Goal: Task Accomplishment & Management: Understand process/instructions

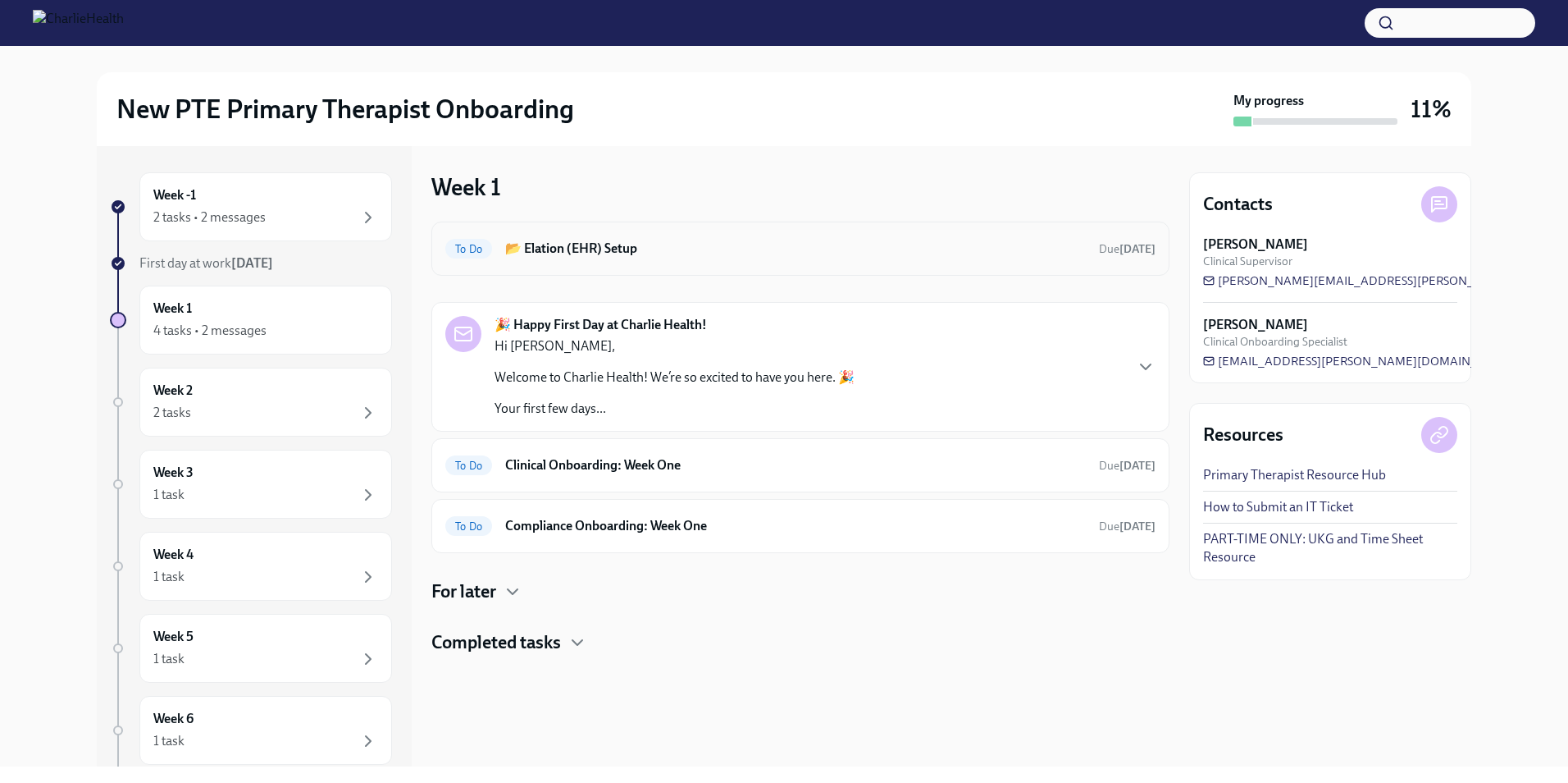
click at [645, 255] on h6 "📂 Elation (EHR) Setup" at bounding box center [796, 248] width 581 height 18
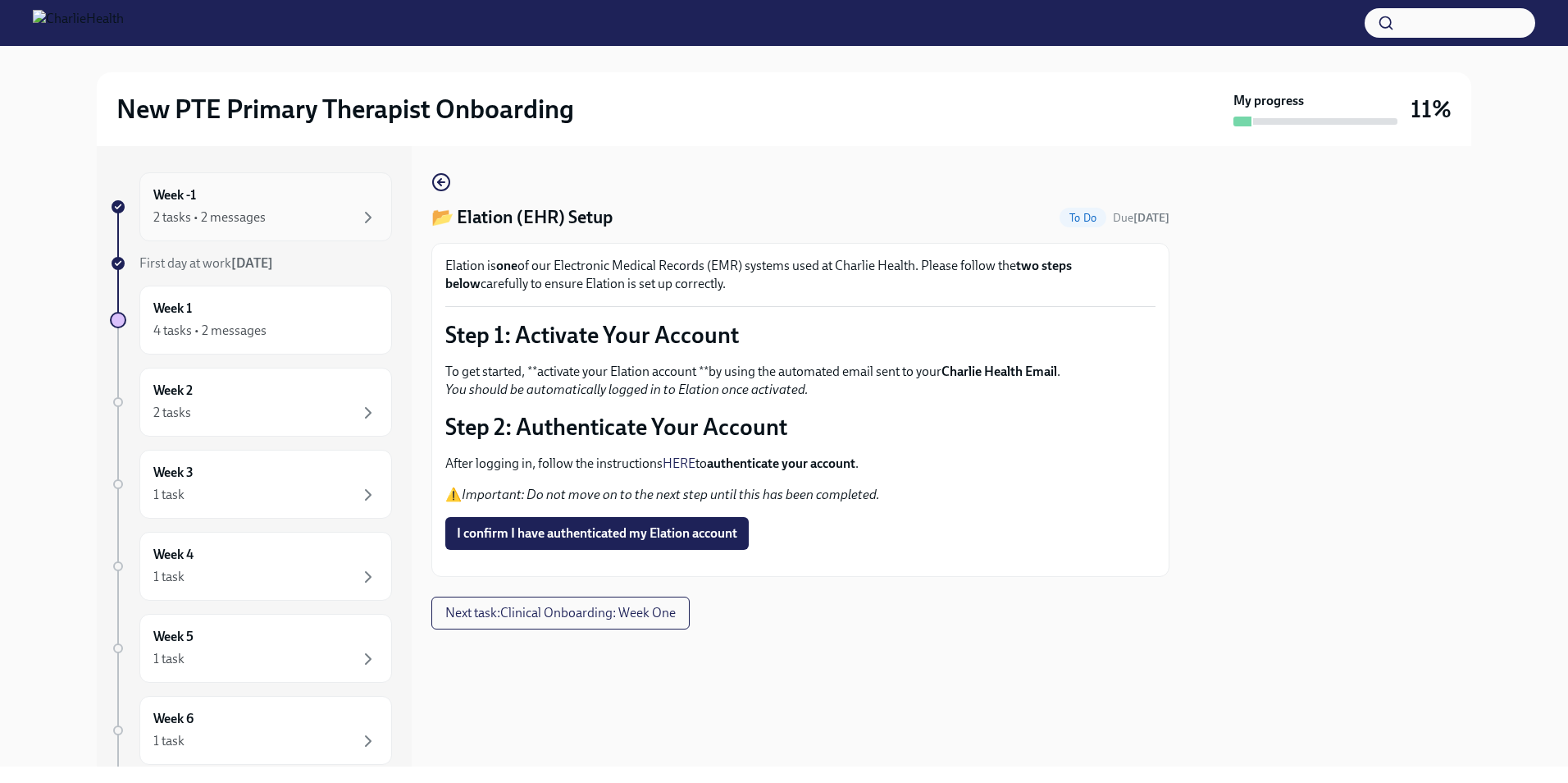
click at [226, 206] on div "Week -1 2 tasks • 2 messages" at bounding box center [266, 206] width 225 height 41
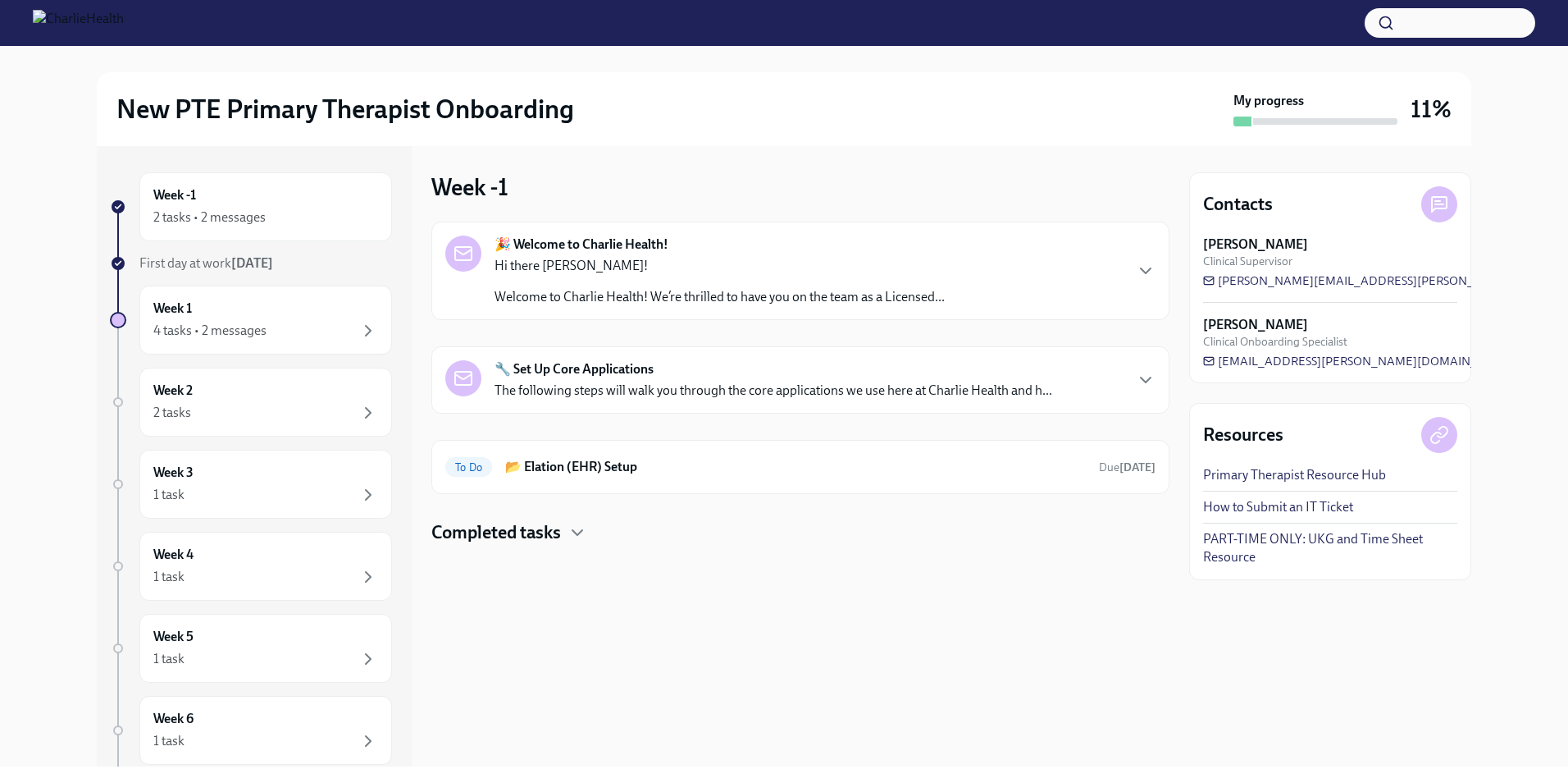
click at [226, 206] on div "Week -1 2 tasks • 2 messages" at bounding box center [266, 206] width 225 height 41
click at [263, 206] on div "Week -1 2 tasks • 2 messages" at bounding box center [266, 206] width 225 height 41
click at [269, 206] on div "Week -1 2 tasks • 2 messages" at bounding box center [266, 206] width 225 height 41
click at [624, 460] on h6 "📂 Elation (EHR) Setup" at bounding box center [796, 467] width 581 height 18
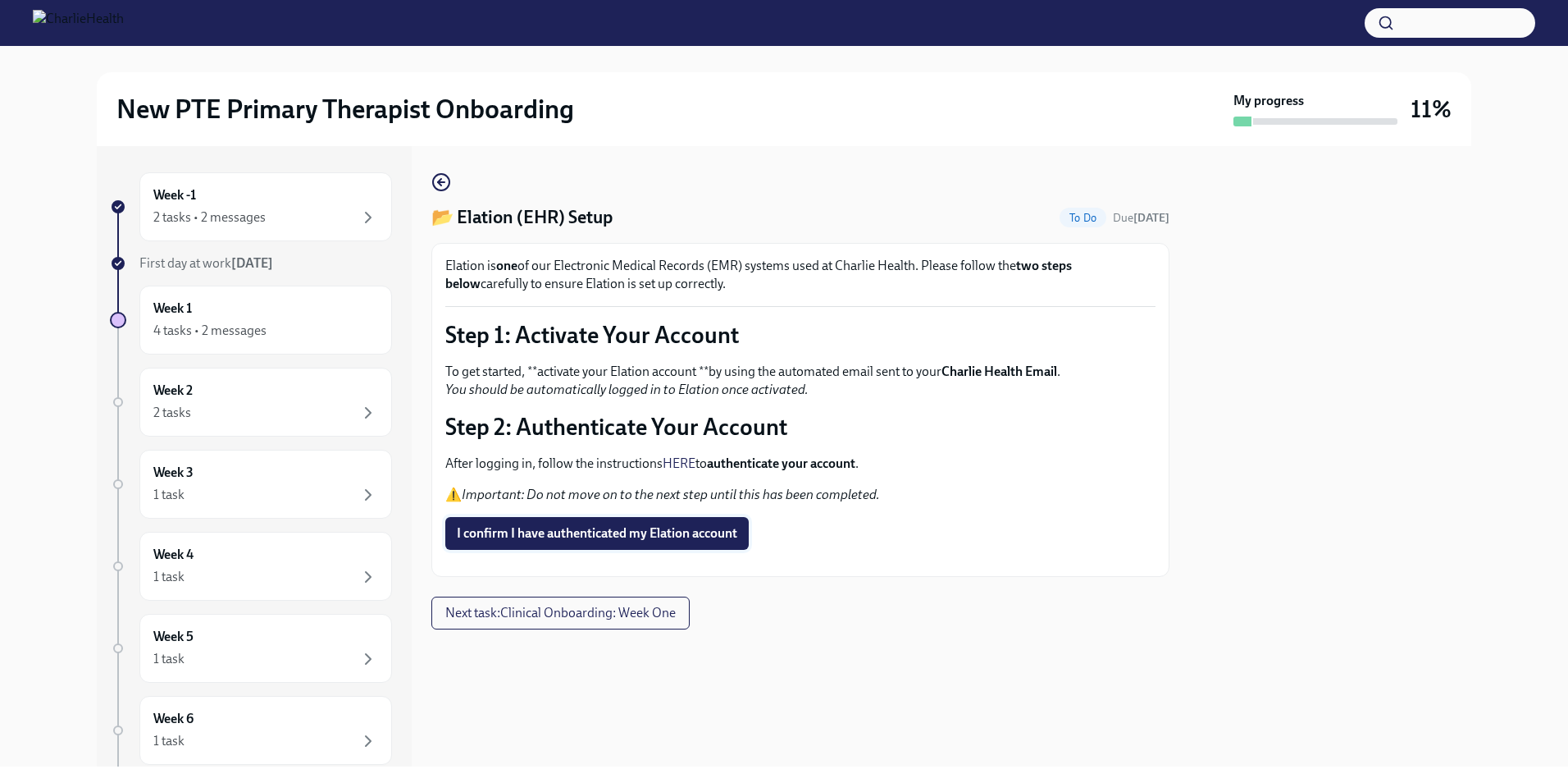
click at [564, 525] on button "I confirm I have authenticated my Elation account" at bounding box center [597, 533] width 304 height 32
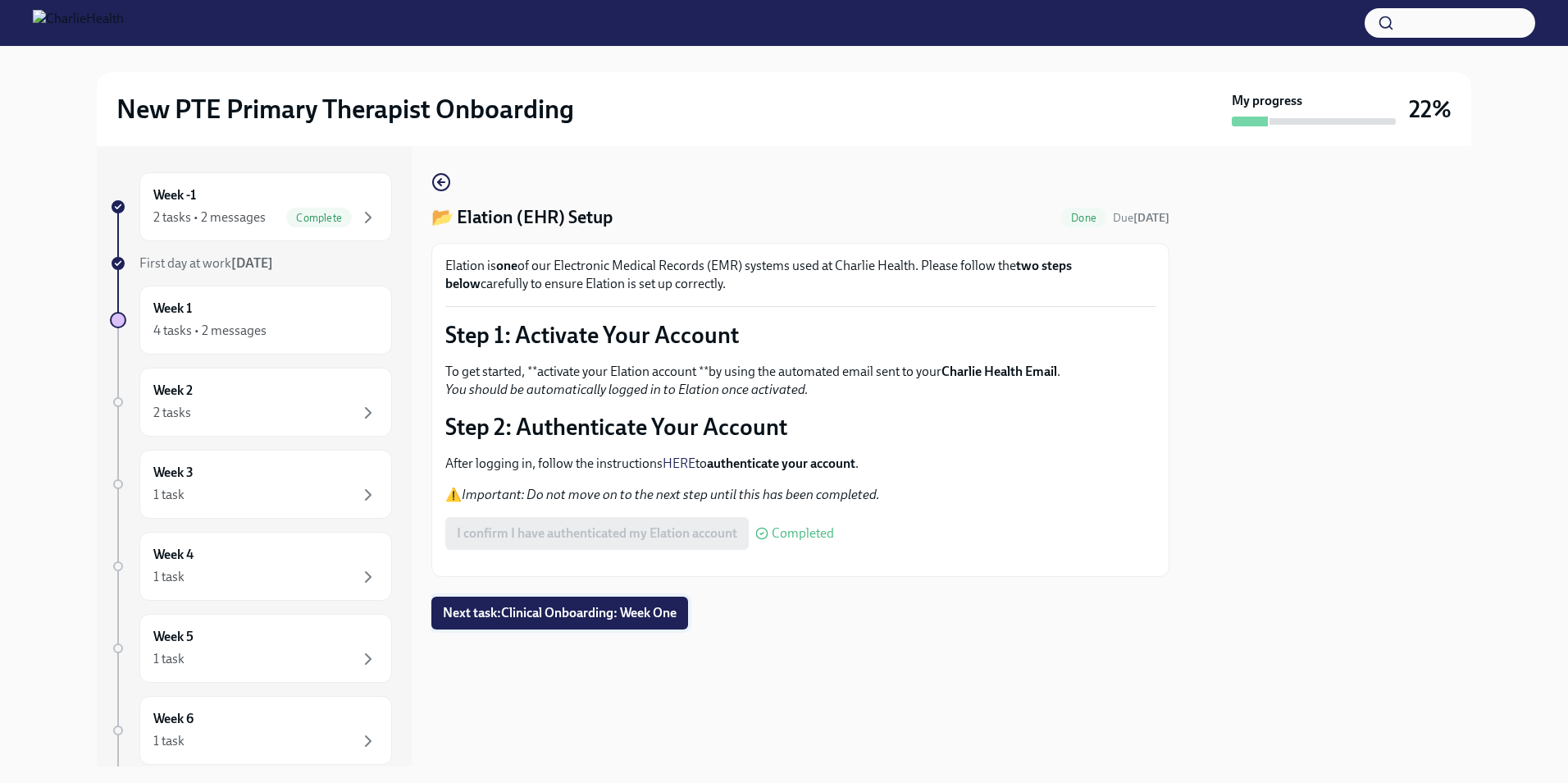
click at [601, 621] on span "Next task : Clinical Onboarding: Week One" at bounding box center [560, 612] width 234 height 16
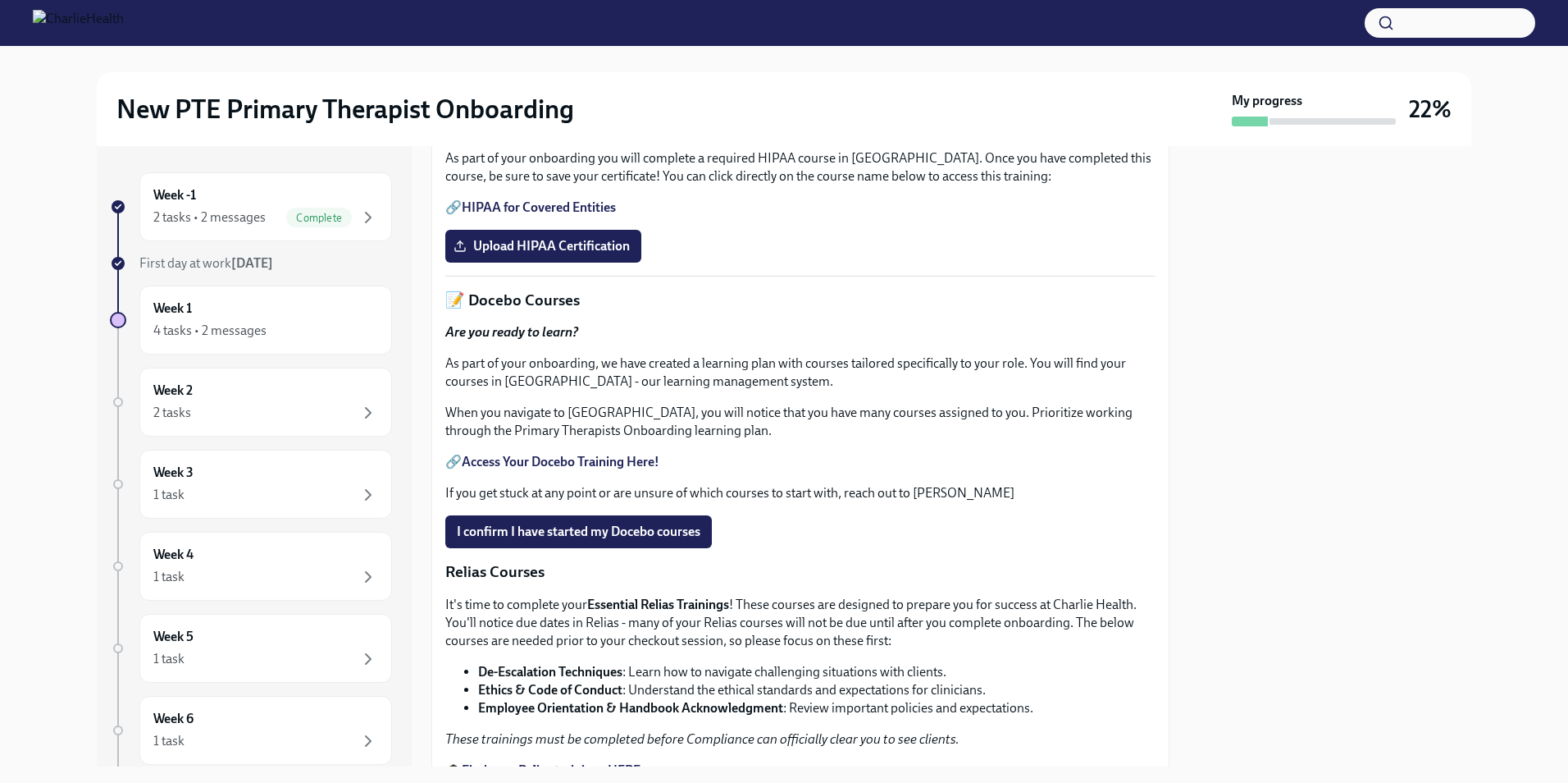
scroll to position [492, 0]
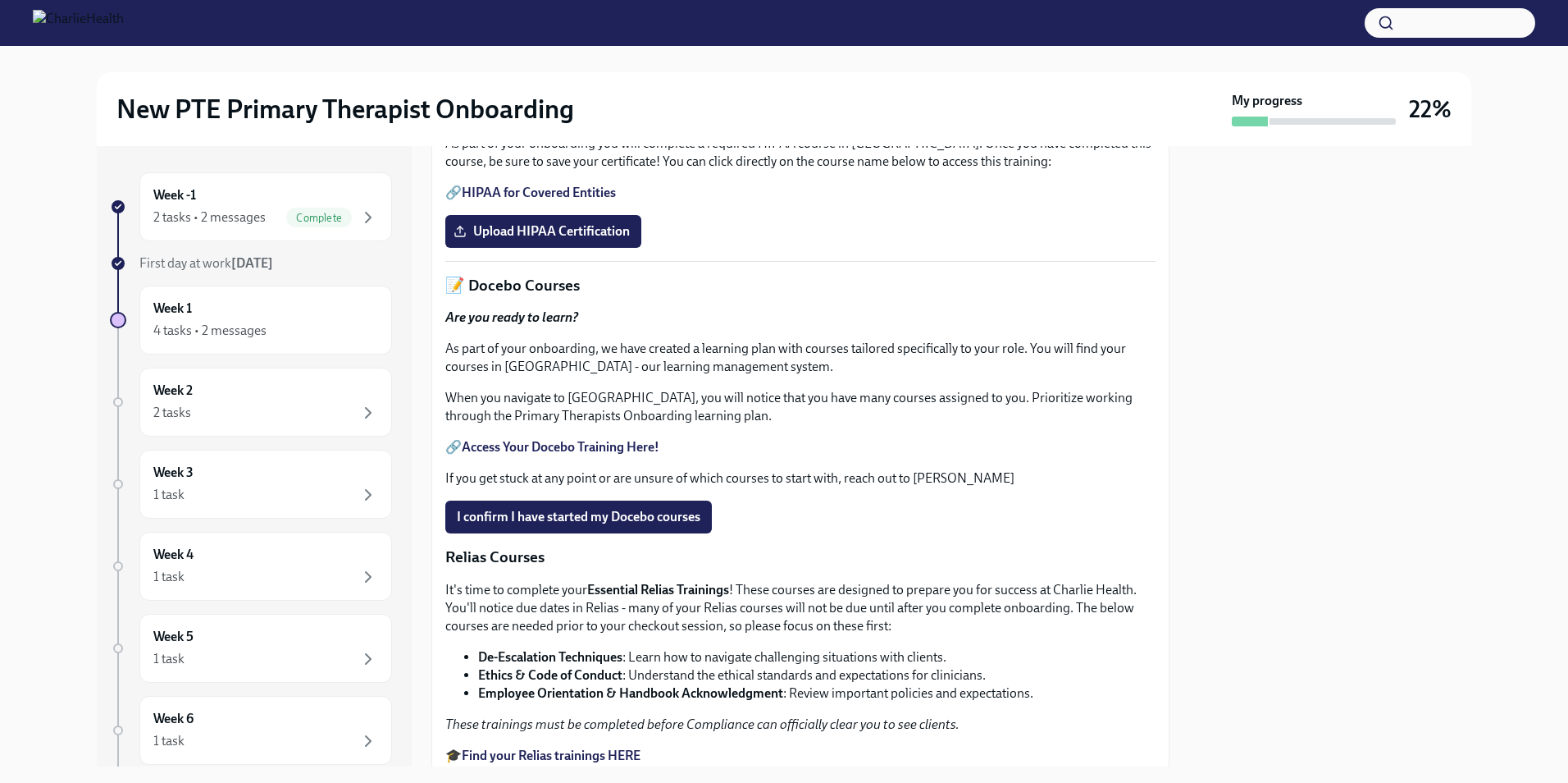
click at [535, 200] on link "HIPAA for Covered Entities" at bounding box center [539, 192] width 154 height 15
click at [250, 221] on div "2 tasks • 2 messages" at bounding box center [210, 217] width 113 height 18
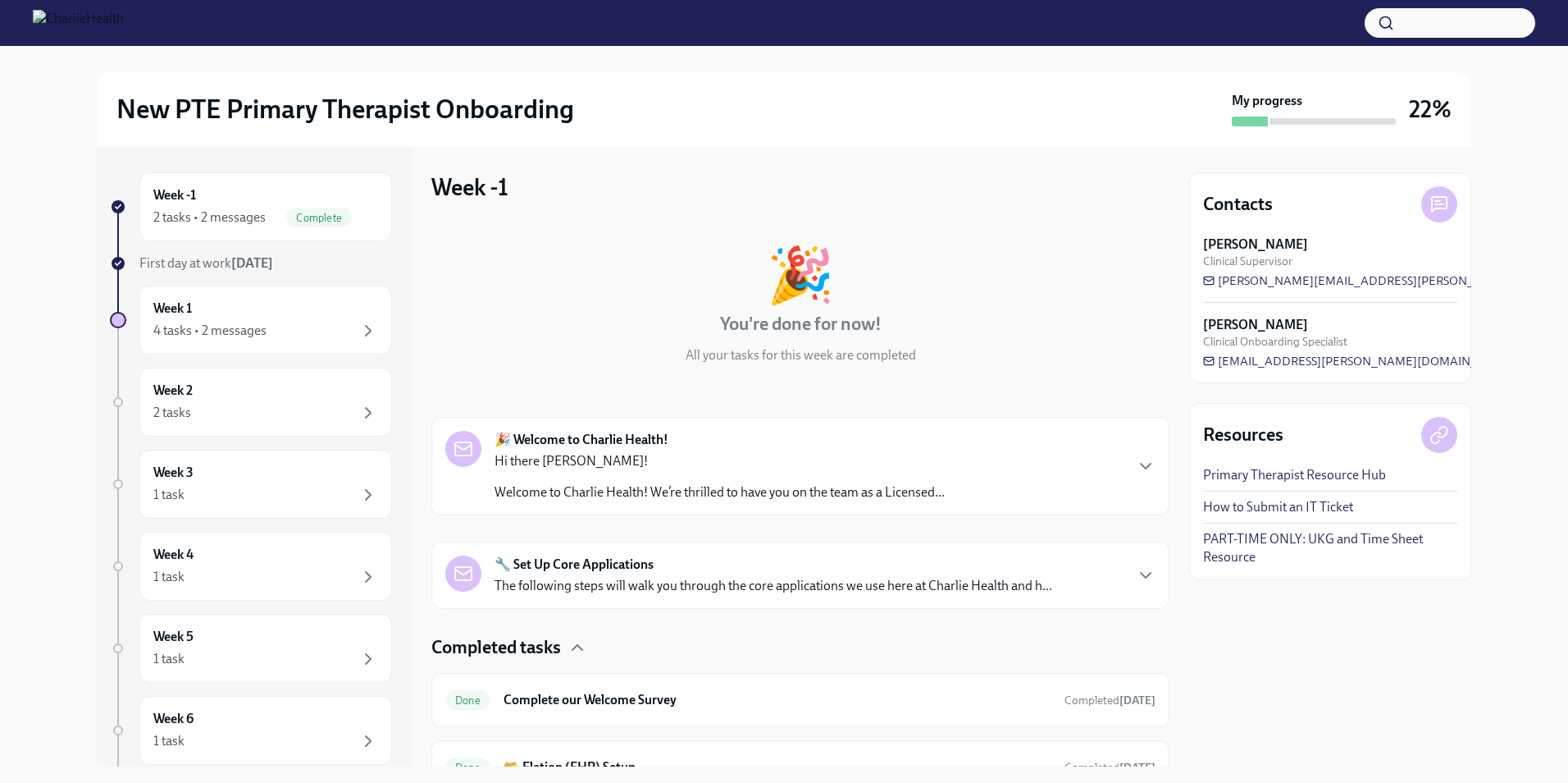
scroll to position [80, 0]
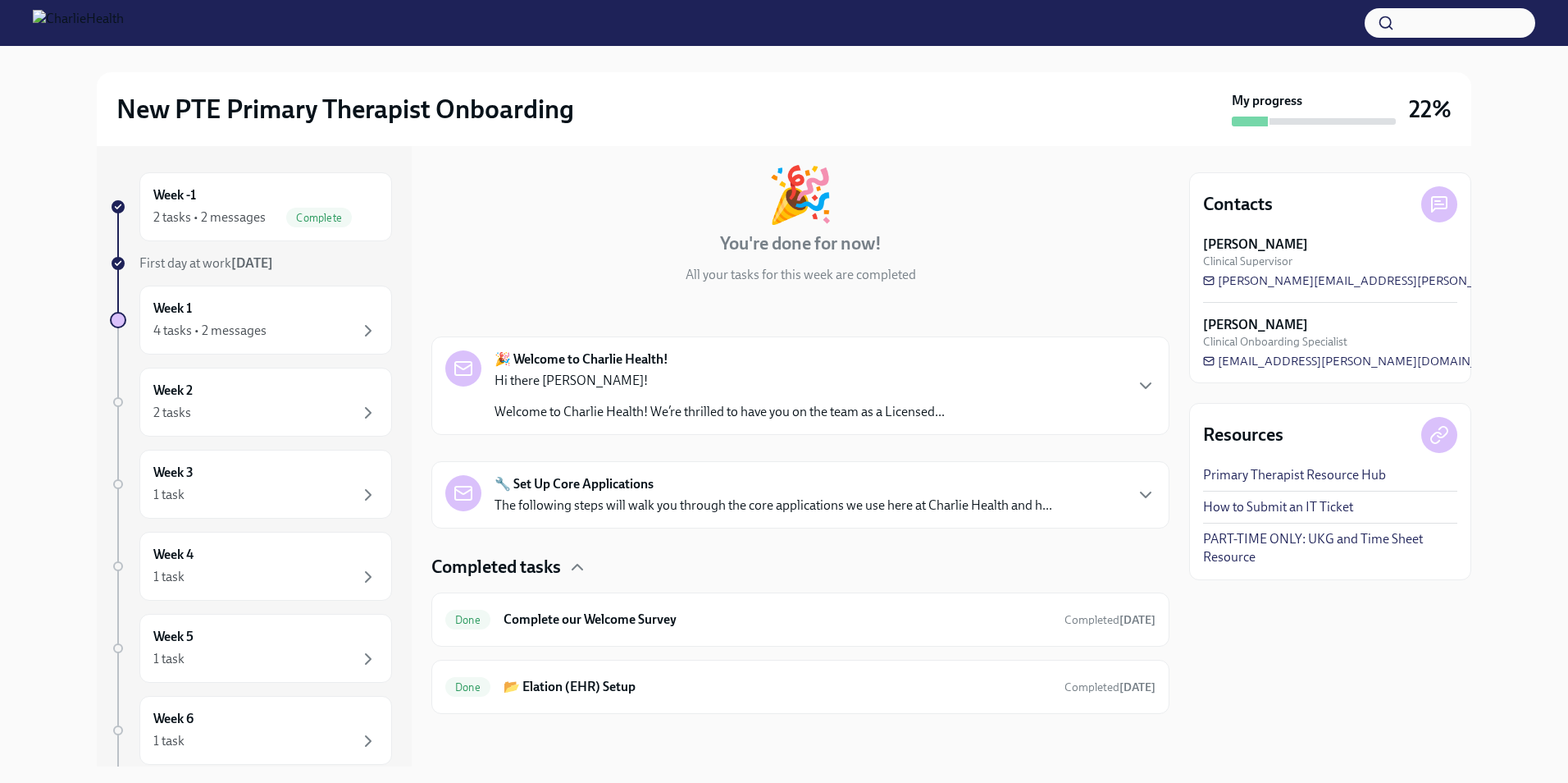
click at [560, 496] on div "🔧 Set Up Core Applications The following steps will walk you through the core a…" at bounding box center [773, 495] width 558 height 39
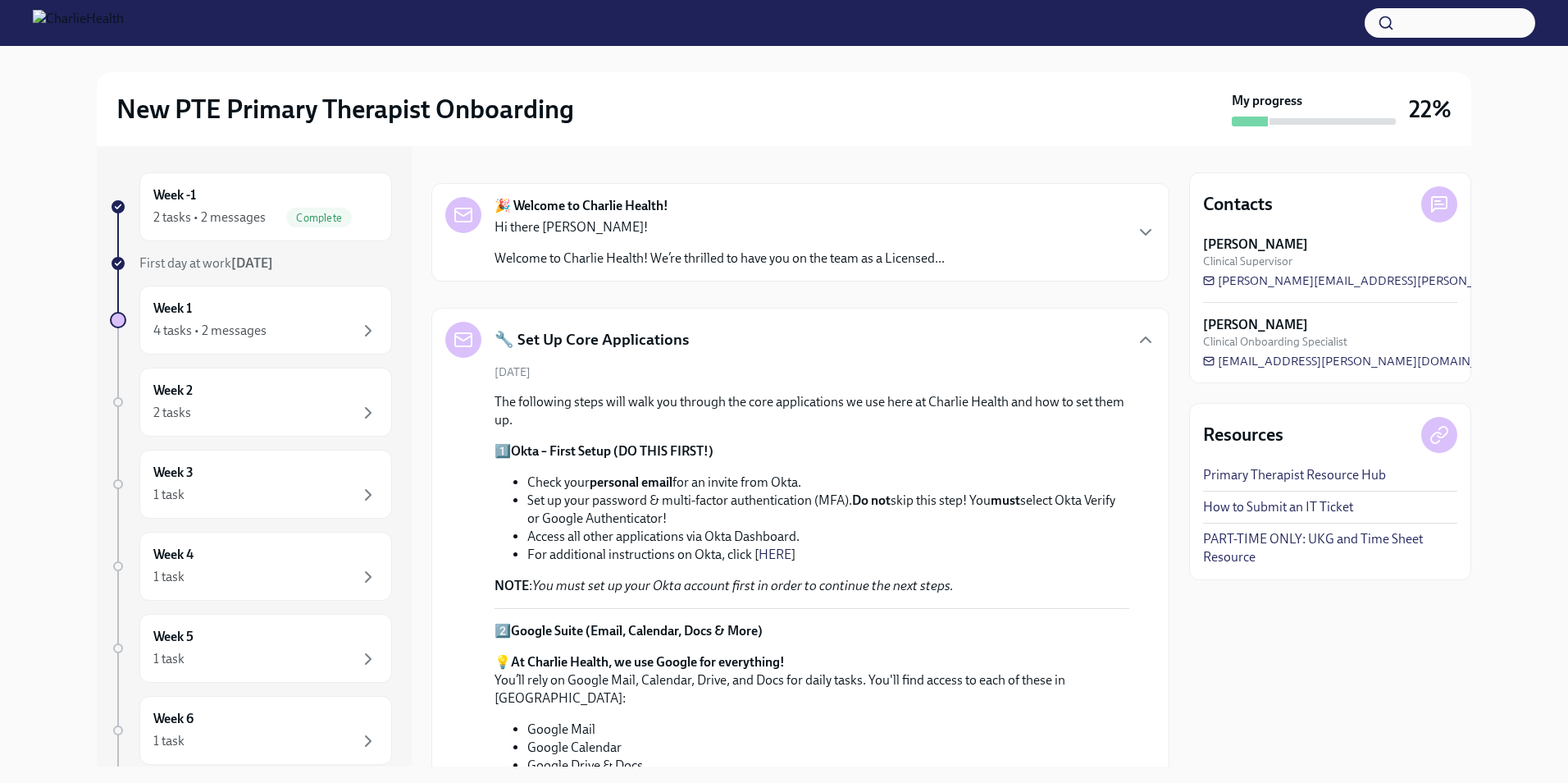
scroll to position [245, 0]
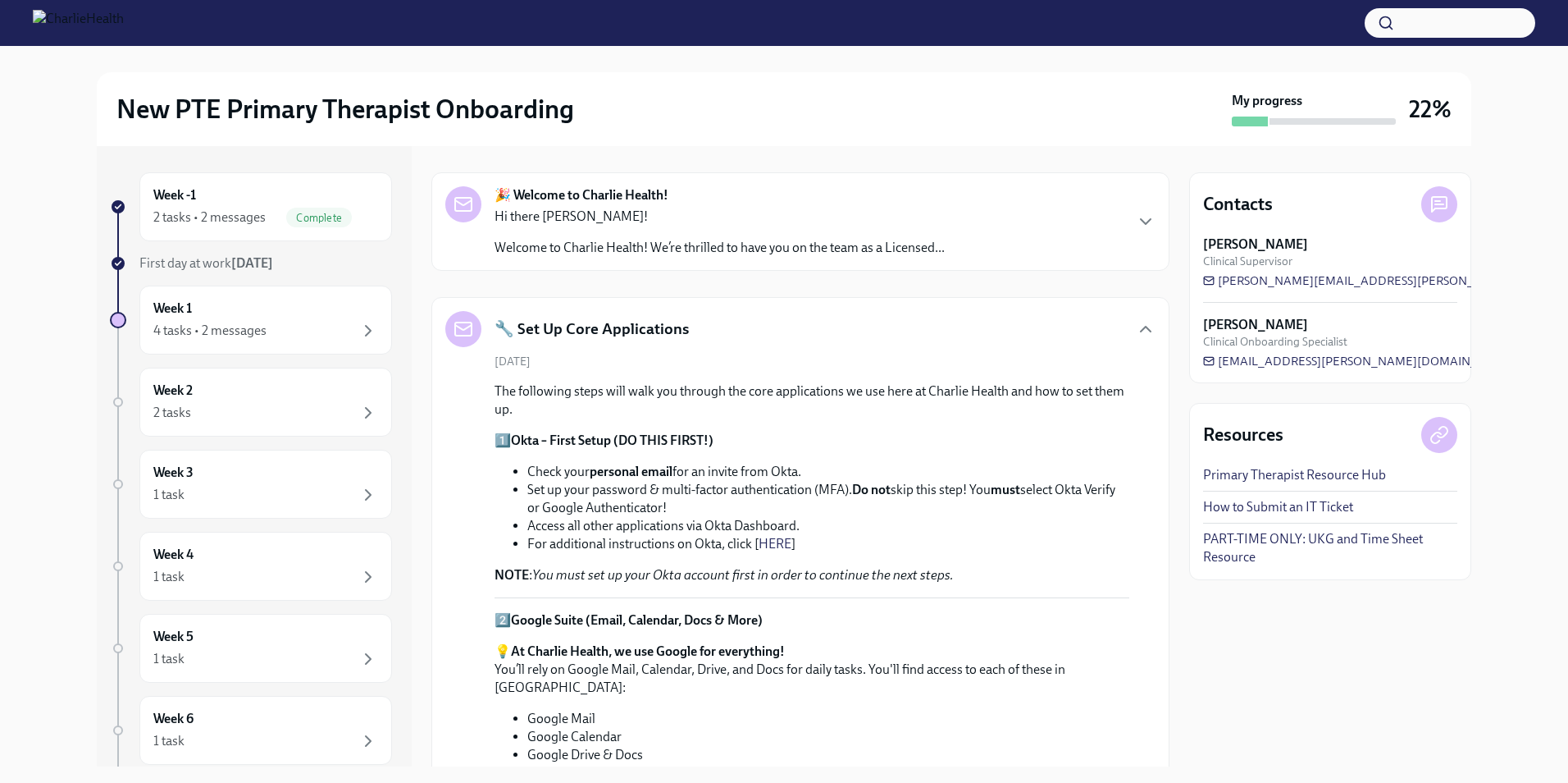
click at [545, 436] on strong "Okta – First Setup (DO THIS FIRST!)" at bounding box center [612, 440] width 203 height 15
click at [560, 436] on strong "Okta – First Setup (DO THIS FIRST!)" at bounding box center [612, 440] width 203 height 15
click at [593, 438] on strong "Okta – First Setup (DO THIS FIRST!)" at bounding box center [612, 440] width 203 height 15
click at [598, 223] on p "Hi there [PERSON_NAME]!" at bounding box center [720, 216] width 450 height 18
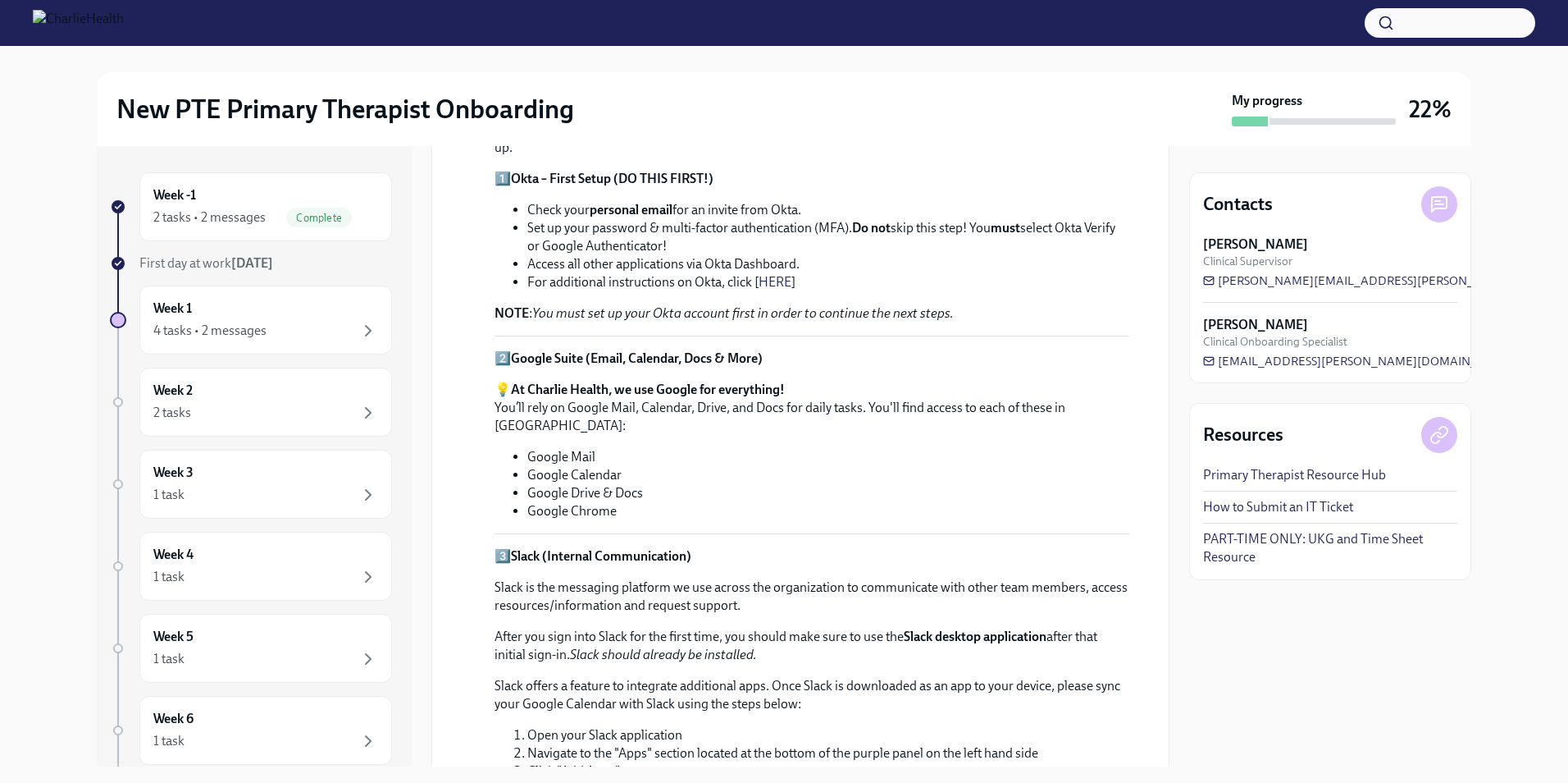
scroll to position [1229, 0]
